Goal: Navigation & Orientation: Find specific page/section

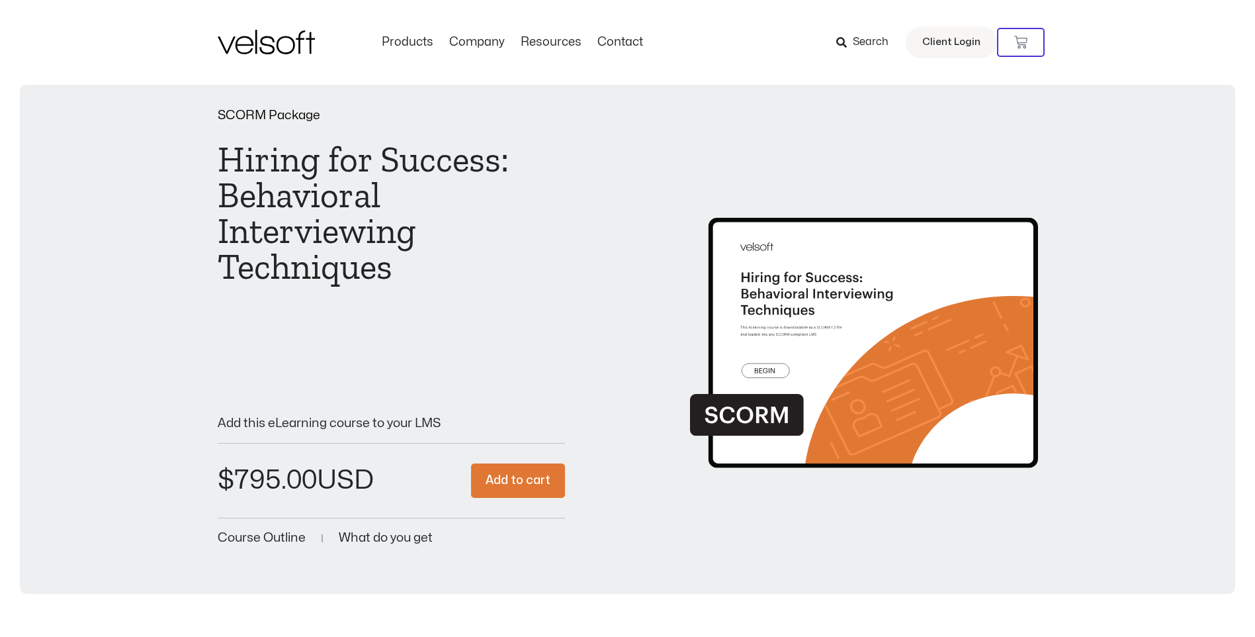
click at [155, 443] on div "SCORM Package Hiring for Success: Behavioral Interviewing Techniques DOWNLOAD A…" at bounding box center [627, 328] width 1189 height 439
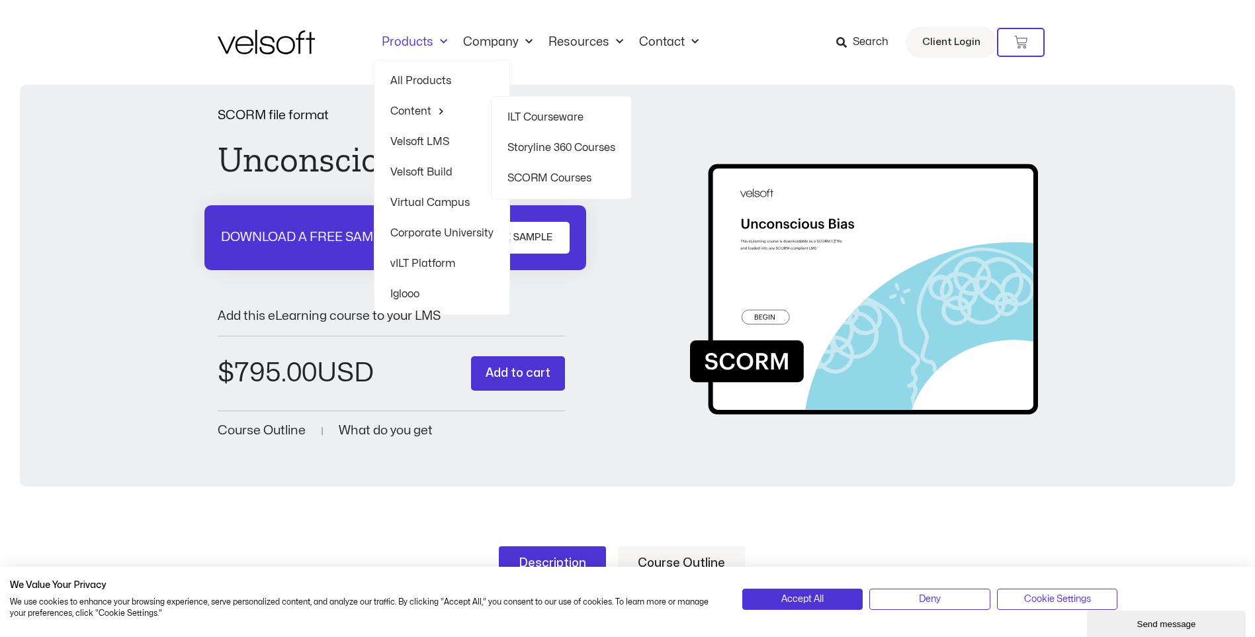
click at [549, 175] on link "SCORM Courses" at bounding box center [561, 178] width 108 height 30
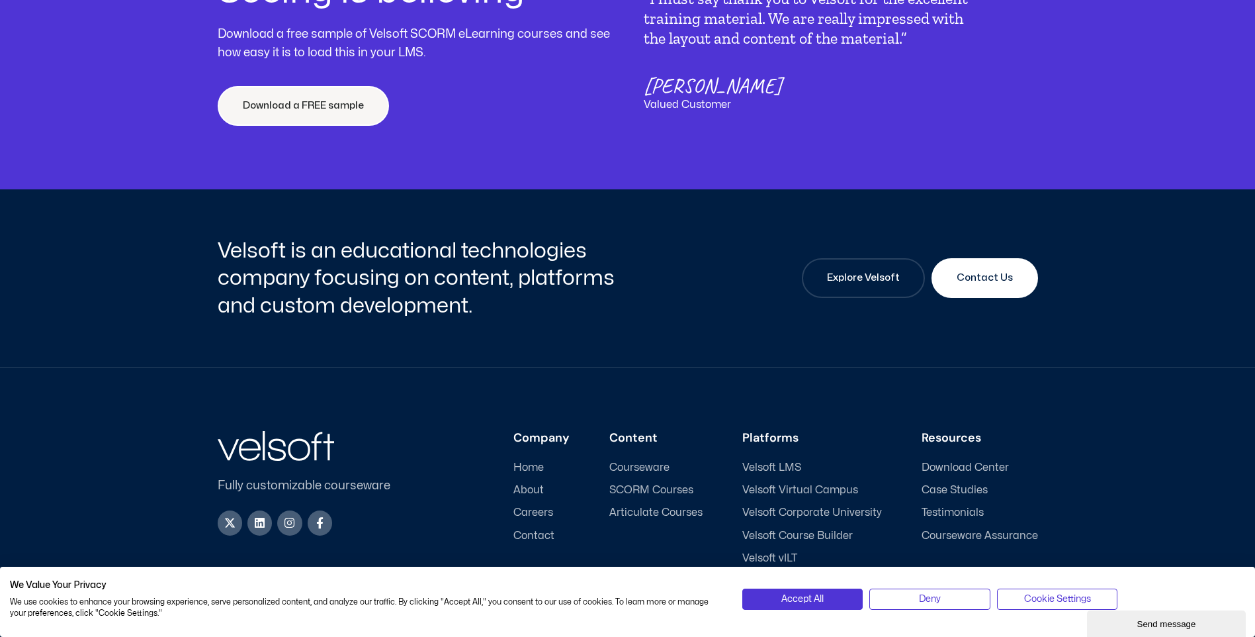
scroll to position [5063, 0]
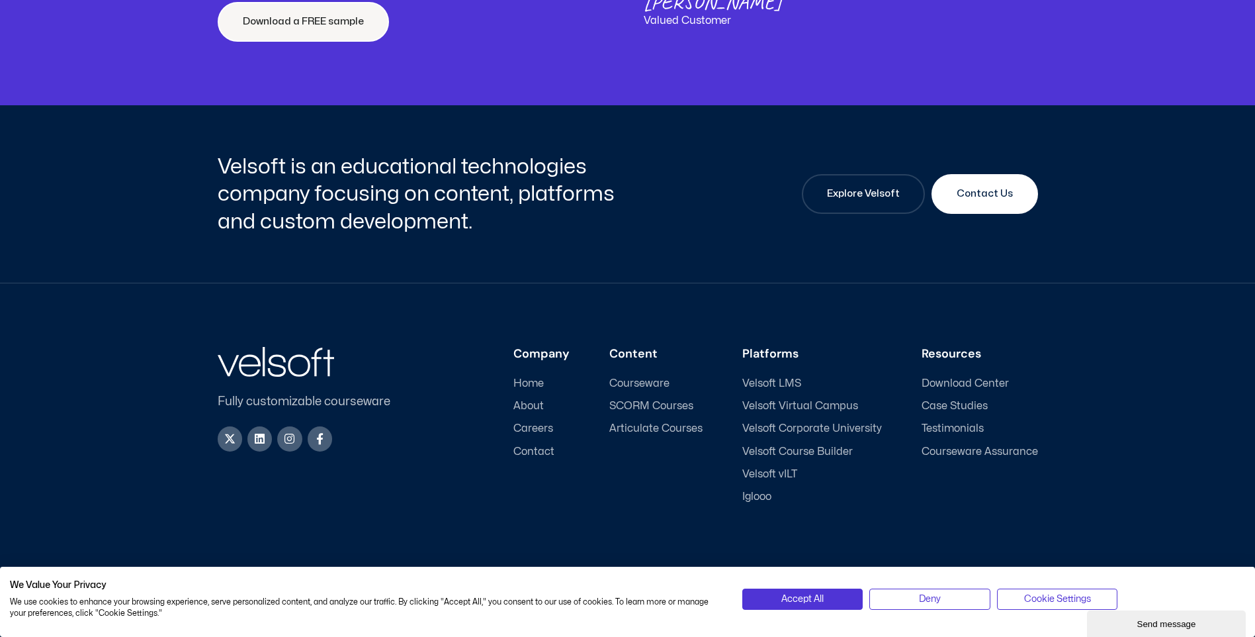
click at [961, 382] on span "Download Center" at bounding box center [965, 383] width 87 height 13
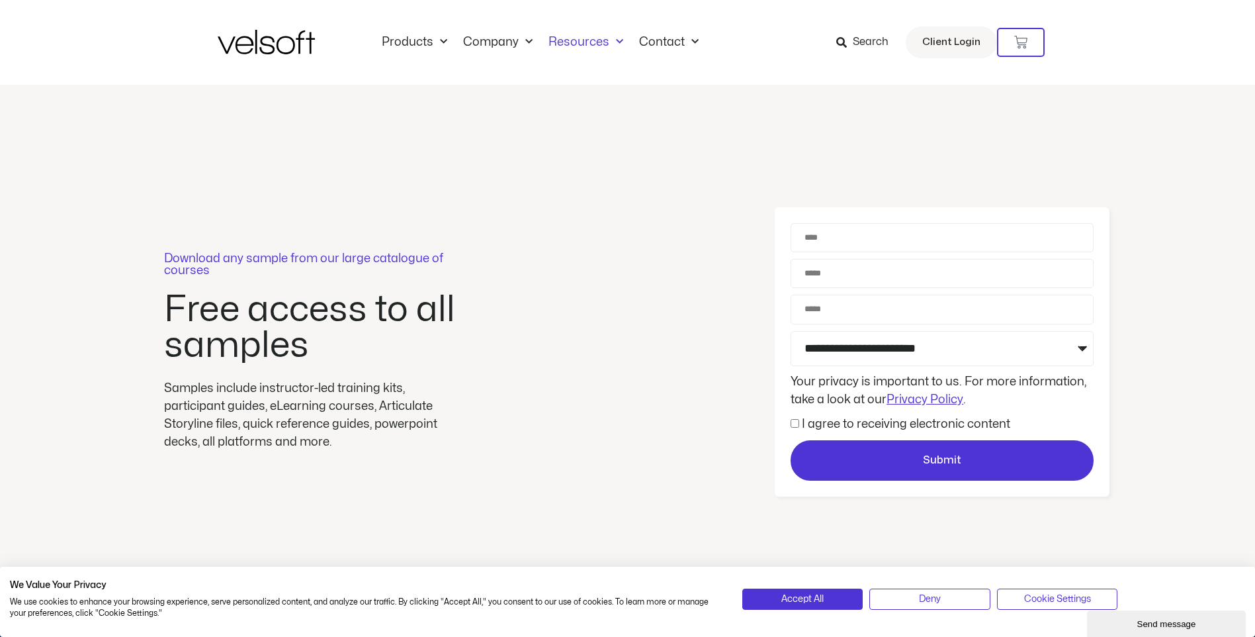
click at [600, 41] on link "Resources" at bounding box center [586, 42] width 91 height 15
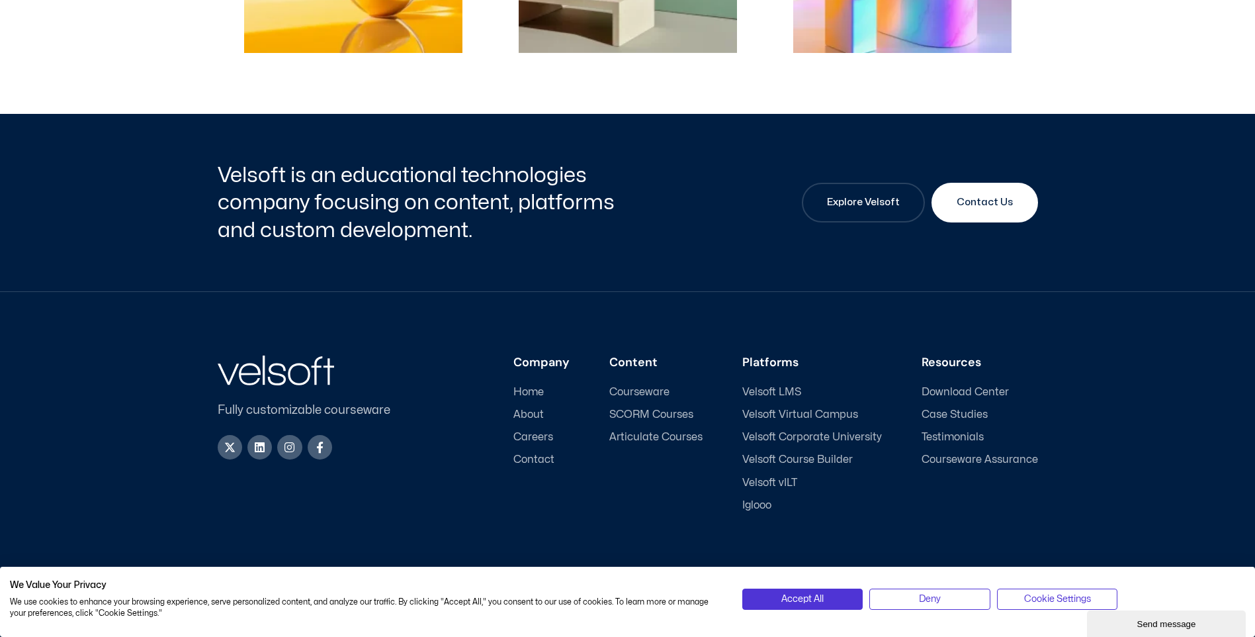
scroll to position [648, 0]
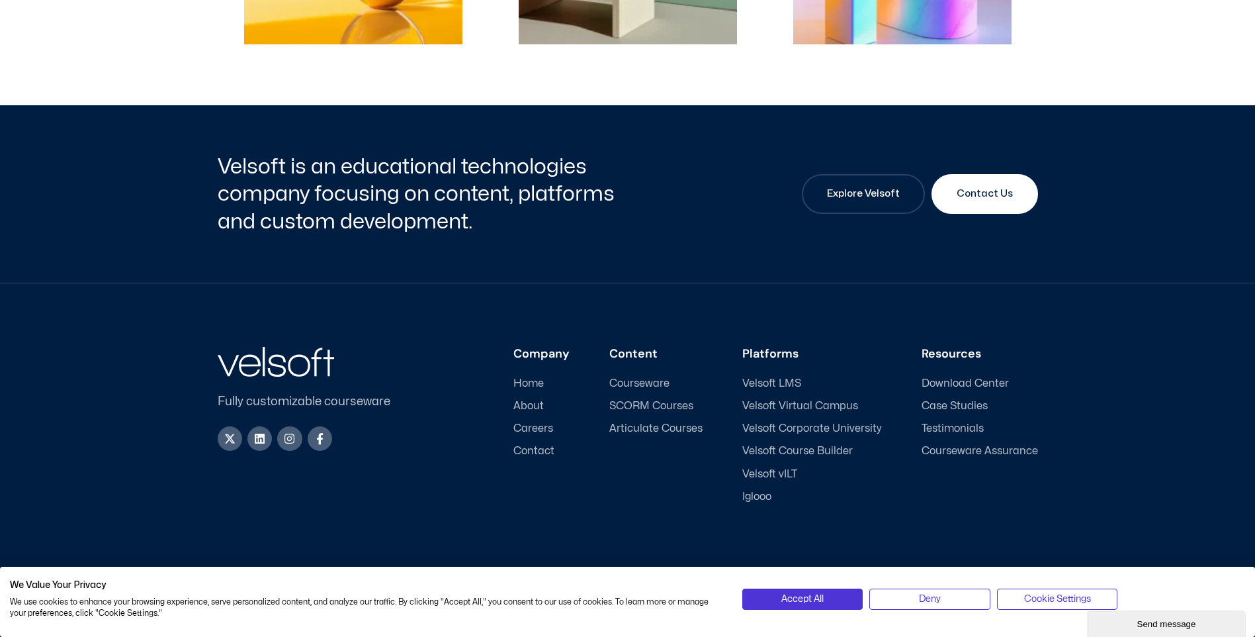
click at [208, 586] on h2 "We Value Your Privacy" at bounding box center [366, 585] width 713 height 12
